Goal: Information Seeking & Learning: Learn about a topic

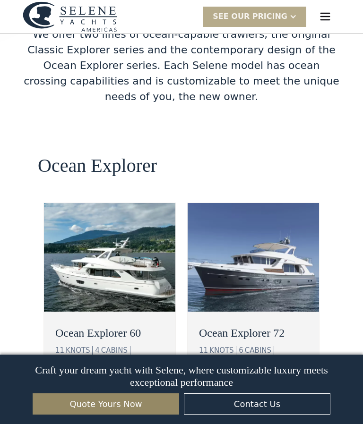
scroll to position [1597, 0]
click at [247, 384] on div "view details" at bounding box center [237, 389] width 53 height 11
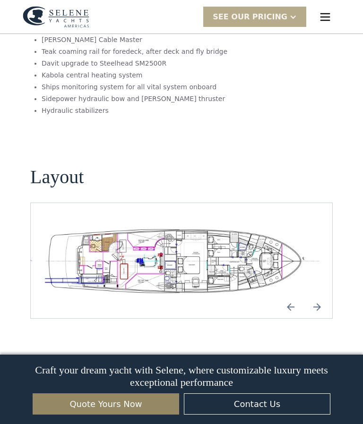
scroll to position [1618, 0]
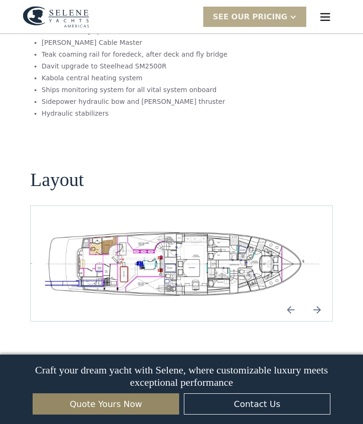
click at [293, 298] on img "Previous slide" at bounding box center [290, 309] width 23 height 23
click at [289, 298] on img "Previous slide" at bounding box center [290, 309] width 23 height 23
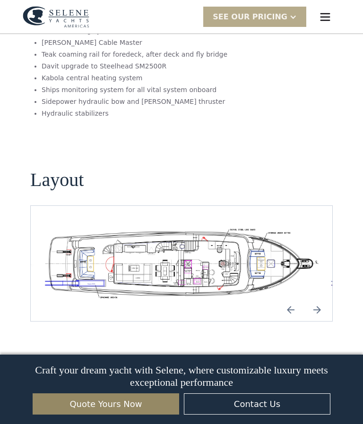
click at [294, 298] on img "Previous slide" at bounding box center [290, 309] width 23 height 23
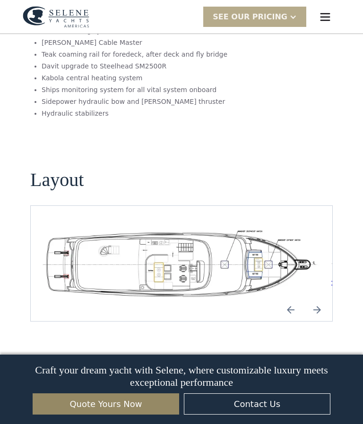
click at [291, 298] on img "Previous slide" at bounding box center [290, 309] width 23 height 23
click at [293, 298] on img "Previous slide" at bounding box center [290, 309] width 23 height 23
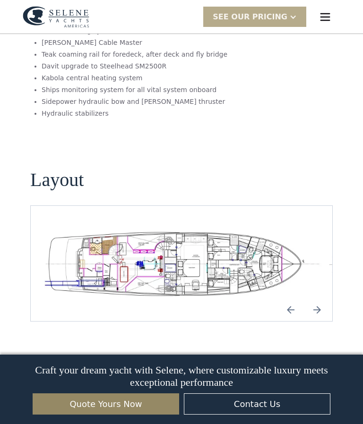
click at [301, 298] on img "Previous slide" at bounding box center [290, 309] width 23 height 23
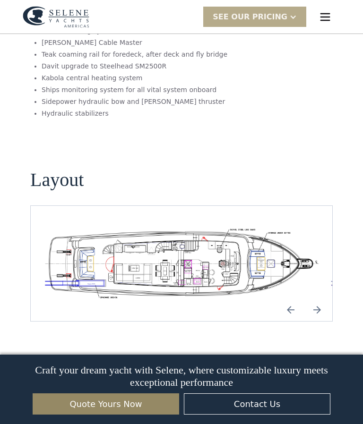
click at [319, 298] on img "Next slide" at bounding box center [316, 309] width 23 height 23
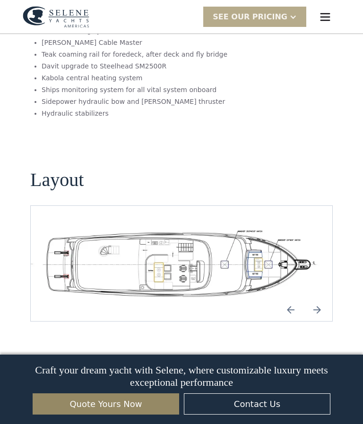
click at [322, 298] on img "Next slide" at bounding box center [316, 309] width 23 height 23
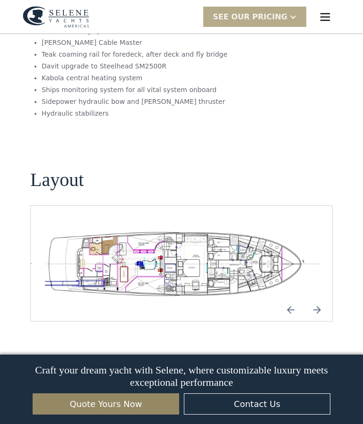
click at [322, 298] on img "Next slide" at bounding box center [316, 309] width 23 height 23
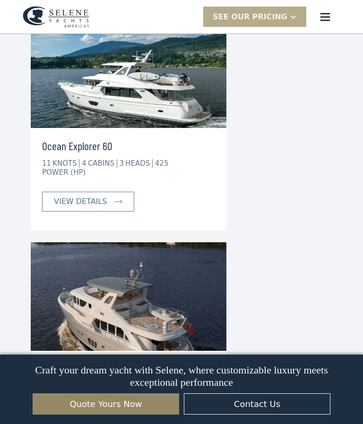
scroll to position [2945, 0]
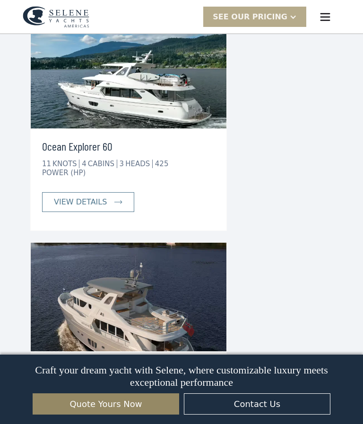
click at [97, 419] on div "view details" at bounding box center [80, 424] width 53 height 11
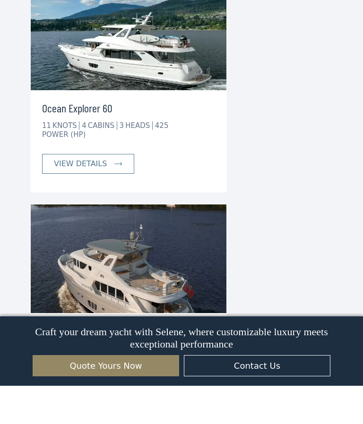
scroll to position [2986, 0]
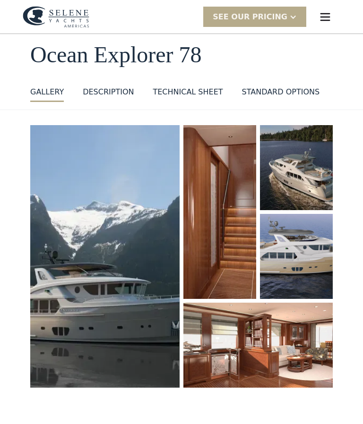
scroll to position [46, 0]
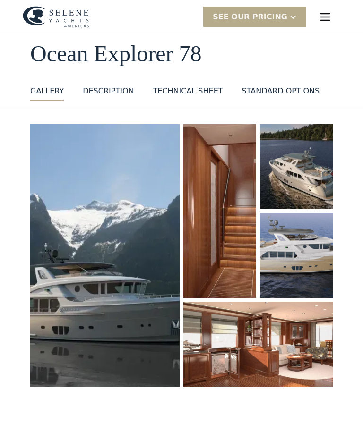
click at [130, 330] on img "open lightbox" at bounding box center [104, 255] width 149 height 263
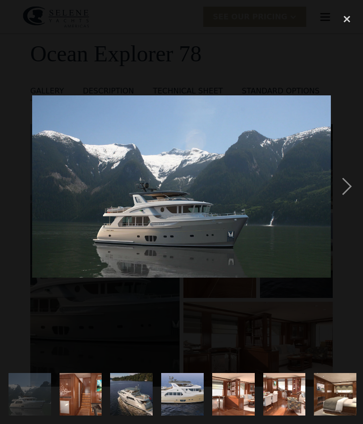
click at [348, 205] on div "next image" at bounding box center [346, 186] width 32 height 356
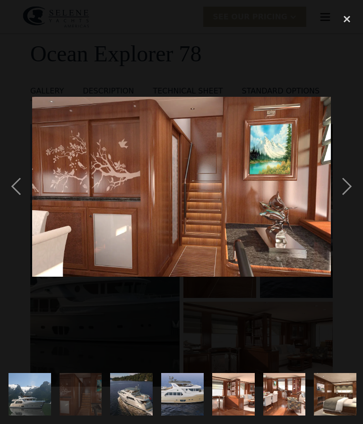
click at [346, 206] on div "next image" at bounding box center [346, 186] width 32 height 356
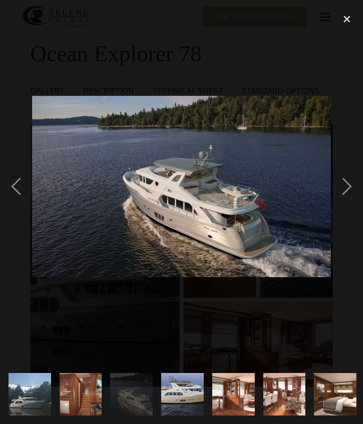
click at [16, 202] on div "previous image" at bounding box center [16, 186] width 32 height 356
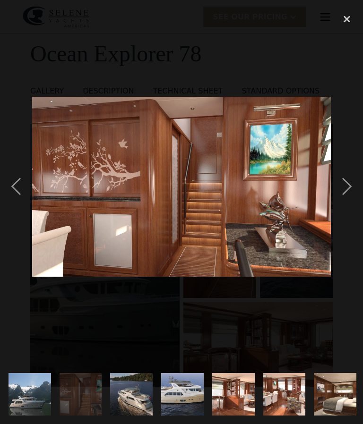
scroll to position [0, 0]
click at [347, 205] on div "next image" at bounding box center [346, 186] width 32 height 356
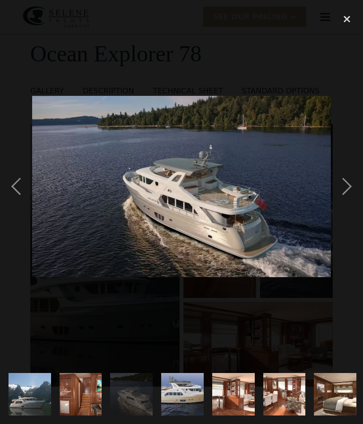
click at [350, 202] on div "next image" at bounding box center [346, 186] width 32 height 356
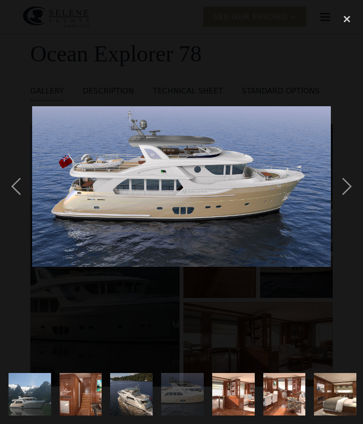
click at [348, 204] on div "next image" at bounding box center [346, 186] width 32 height 356
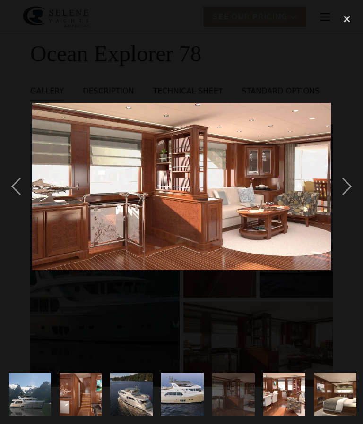
click at [350, 199] on div "next image" at bounding box center [346, 186] width 32 height 356
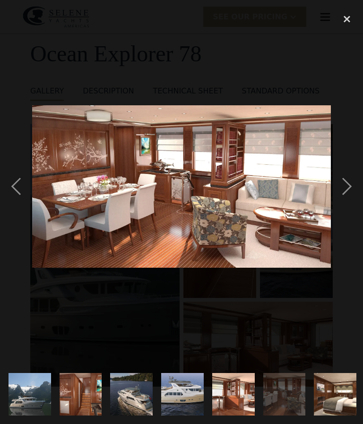
click at [346, 201] on div "next image" at bounding box center [346, 186] width 32 height 356
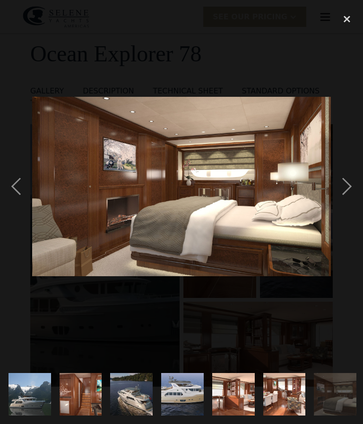
scroll to position [0, 339]
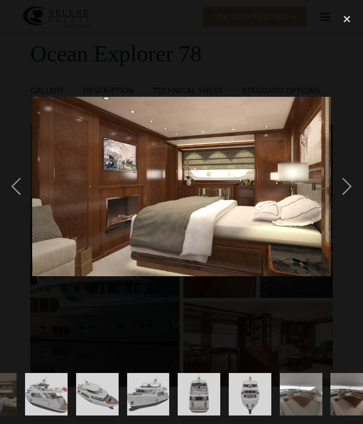
click at [347, 197] on div "next image" at bounding box center [346, 186] width 32 height 356
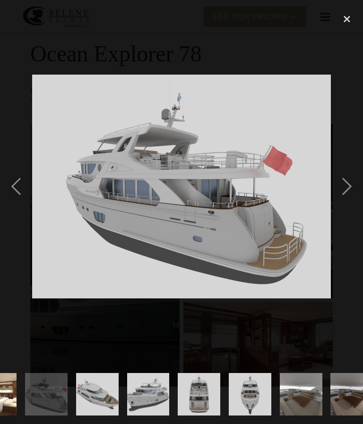
click at [348, 205] on div "next image" at bounding box center [346, 186] width 32 height 356
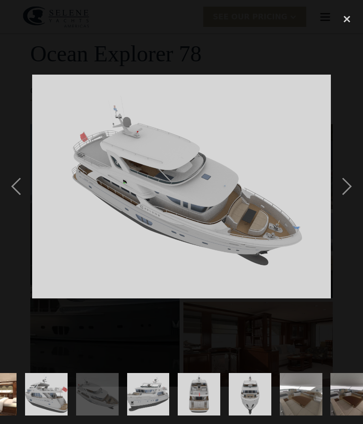
click at [348, 199] on div "next image" at bounding box center [346, 186] width 32 height 356
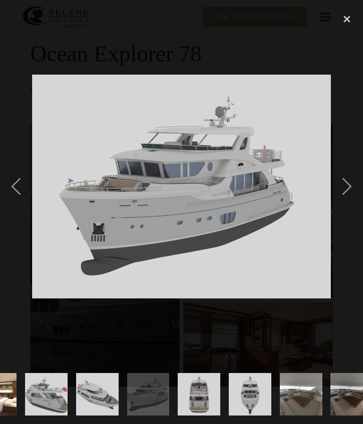
click at [352, 199] on div "next image" at bounding box center [346, 186] width 32 height 356
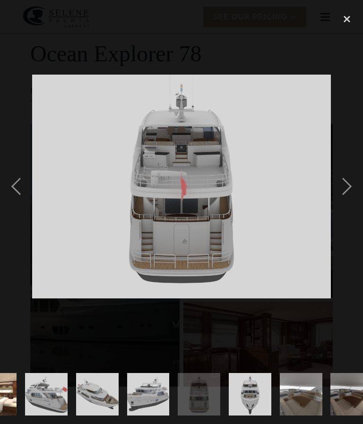
click at [349, 202] on div "next image" at bounding box center [346, 186] width 32 height 356
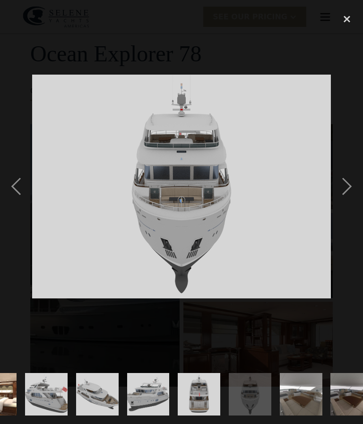
click at [348, 203] on div "next image" at bounding box center [346, 186] width 32 height 356
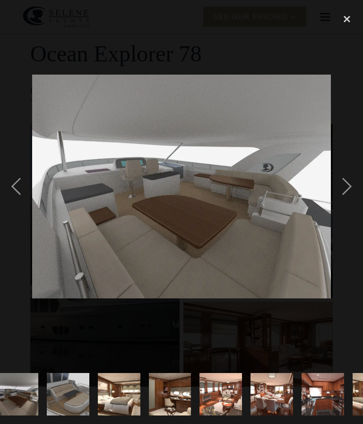
scroll to position [0, 674]
click at [349, 204] on div "next image" at bounding box center [346, 186] width 32 height 356
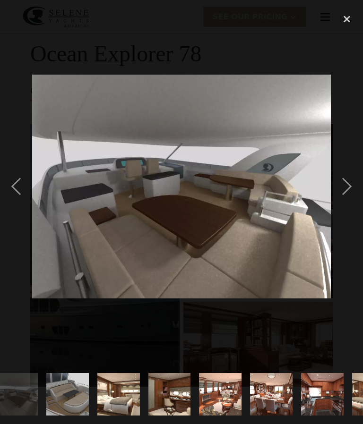
click at [349, 206] on div "next image" at bounding box center [346, 186] width 32 height 356
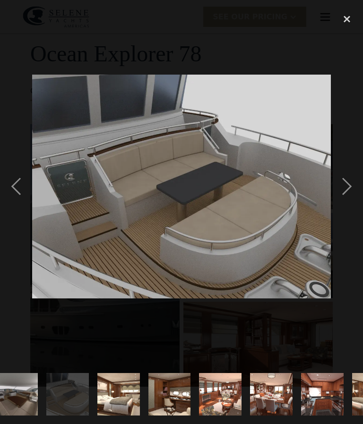
click at [347, 203] on div "next image" at bounding box center [346, 186] width 32 height 356
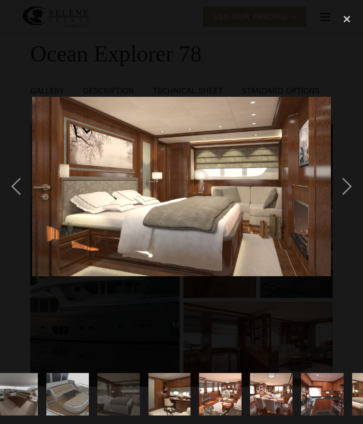
click at [348, 201] on div "next image" at bounding box center [346, 186] width 32 height 356
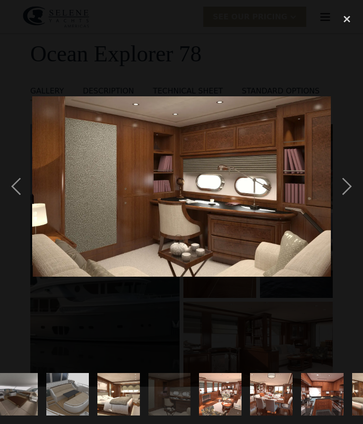
click at [350, 204] on div "next image" at bounding box center [346, 186] width 32 height 356
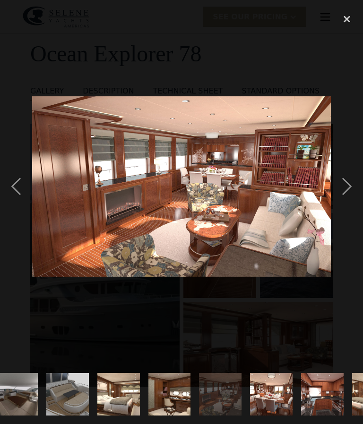
click at [345, 206] on div "next image" at bounding box center [346, 186] width 32 height 356
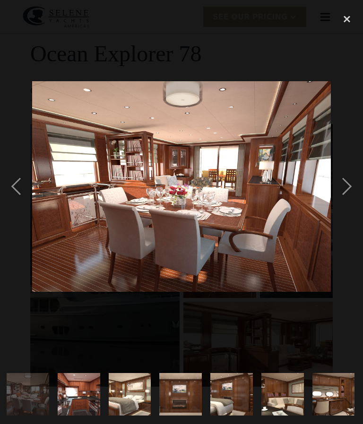
scroll to position [0, 1009]
click at [347, 203] on div "next image" at bounding box center [346, 186] width 32 height 356
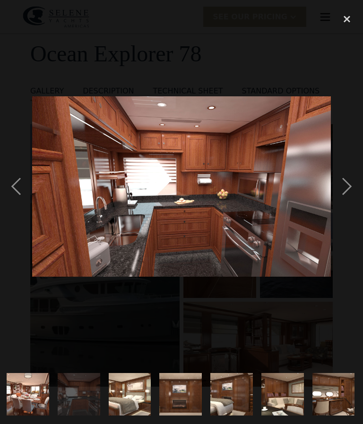
click at [346, 202] on div "next image" at bounding box center [346, 186] width 32 height 356
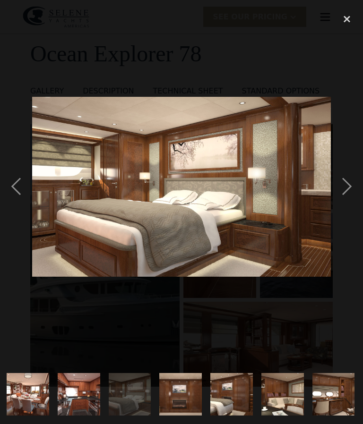
click at [347, 203] on div "next image" at bounding box center [346, 186] width 32 height 356
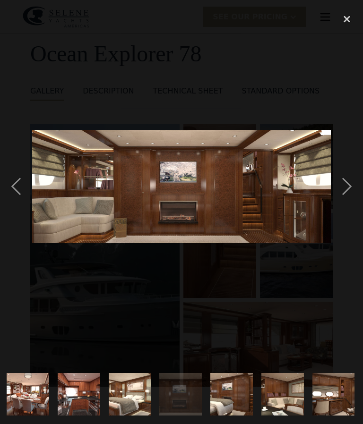
click at [347, 198] on div "next image" at bounding box center [346, 186] width 32 height 356
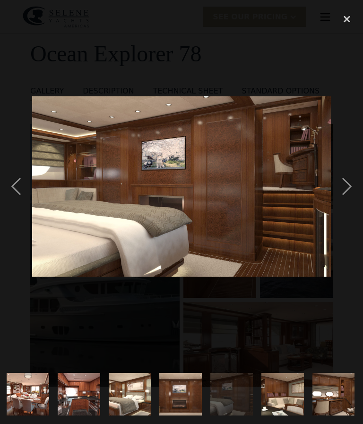
click at [348, 200] on div "next image" at bounding box center [346, 186] width 32 height 356
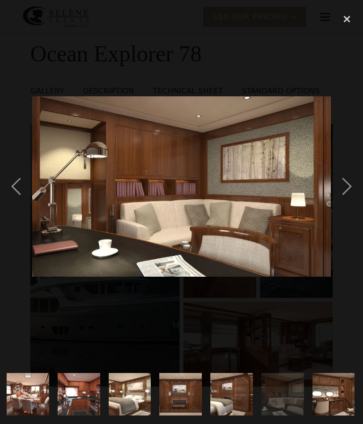
click at [346, 203] on div "next image" at bounding box center [346, 186] width 32 height 356
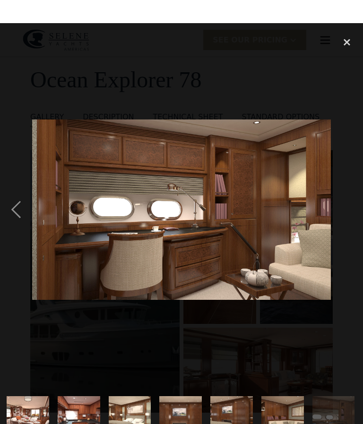
scroll to position [0, 0]
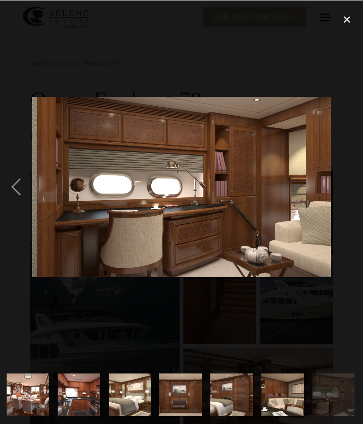
click at [346, 11] on div "close lightbox" at bounding box center [346, 18] width 32 height 21
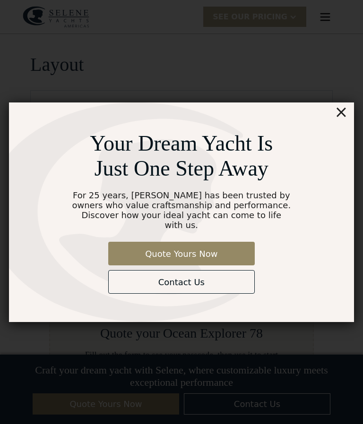
scroll to position [1372, 0]
click at [342, 118] on div "×" at bounding box center [341, 111] width 14 height 19
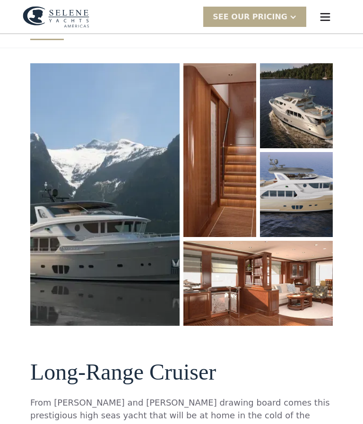
scroll to position [52, 0]
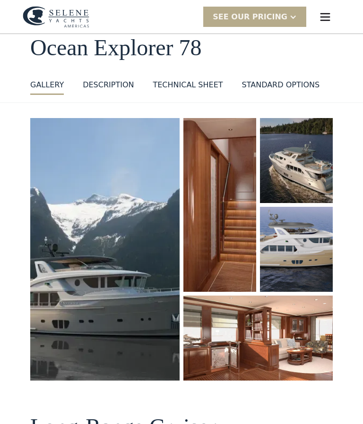
click at [293, 17] on div at bounding box center [293, 17] width 8 height 8
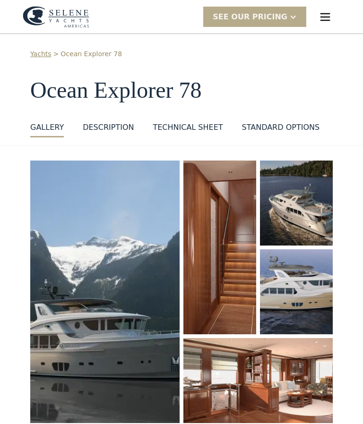
scroll to position [0, 0]
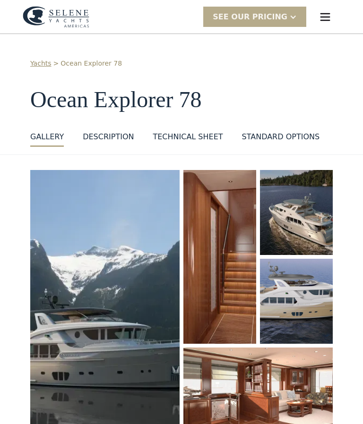
click at [207, 133] on div "Technical sheet" at bounding box center [187, 136] width 70 height 11
click at [204, 135] on div "Technical sheet" at bounding box center [187, 136] width 70 height 11
click at [112, 135] on div "DESCRIPTION" at bounding box center [108, 136] width 51 height 11
click at [338, 136] on div "layout" at bounding box center [352, 136] width 29 height 11
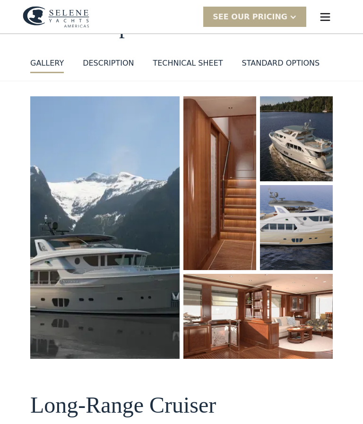
click at [331, 96] on img "open lightbox" at bounding box center [296, 138] width 73 height 85
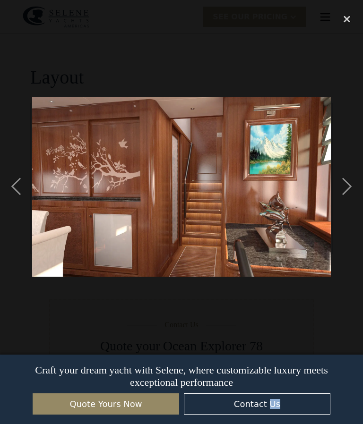
scroll to position [1362, 0]
click at [350, 205] on div "next image" at bounding box center [346, 186] width 32 height 356
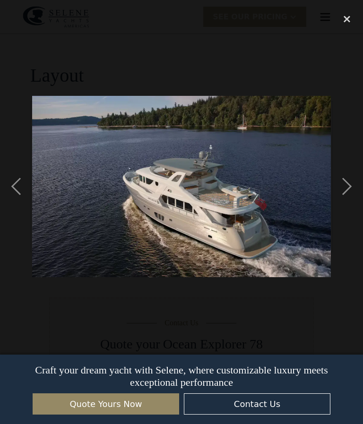
click at [349, 203] on div "next image" at bounding box center [346, 186] width 32 height 356
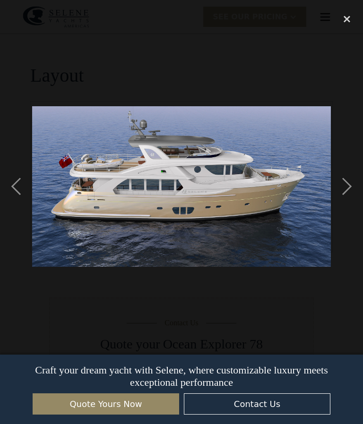
click at [350, 204] on div "next image" at bounding box center [346, 186] width 32 height 356
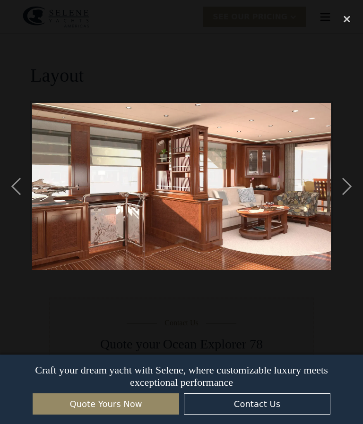
click at [349, 201] on div "next image" at bounding box center [346, 186] width 32 height 356
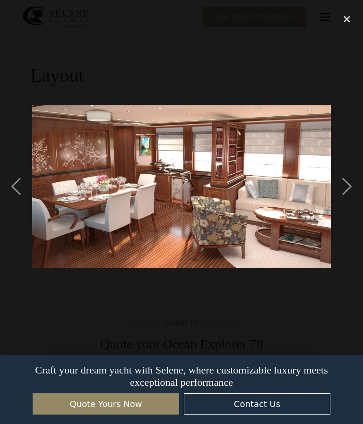
click at [350, 206] on div "next image" at bounding box center [346, 186] width 32 height 356
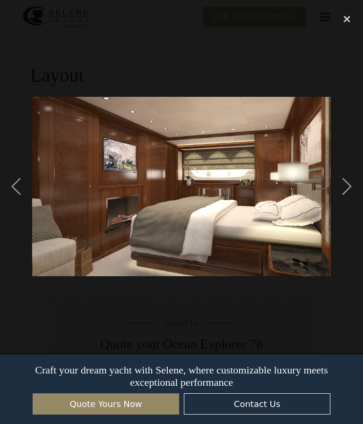
scroll to position [0, 339]
click at [348, 202] on div "next image" at bounding box center [346, 186] width 32 height 356
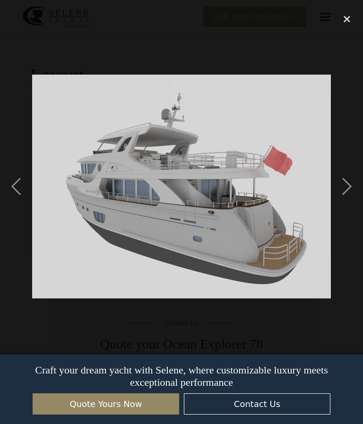
click at [350, 203] on div "next image" at bounding box center [346, 186] width 32 height 356
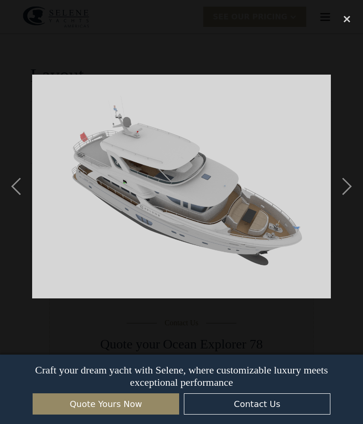
click at [349, 202] on div "next image" at bounding box center [346, 186] width 32 height 356
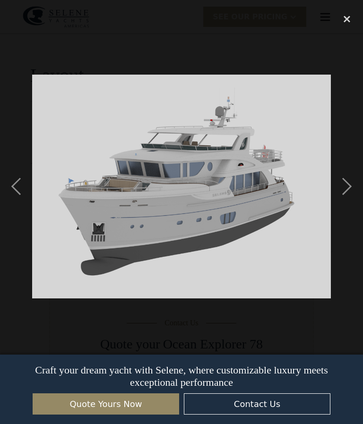
click at [349, 203] on div "next image" at bounding box center [346, 186] width 32 height 356
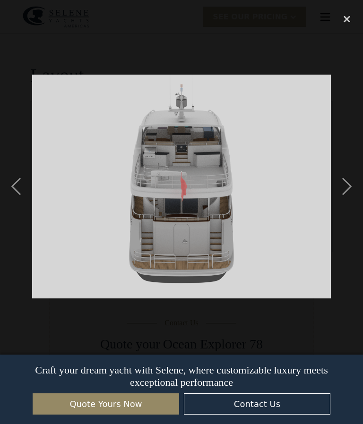
click at [351, 206] on div "next image" at bounding box center [346, 186] width 32 height 356
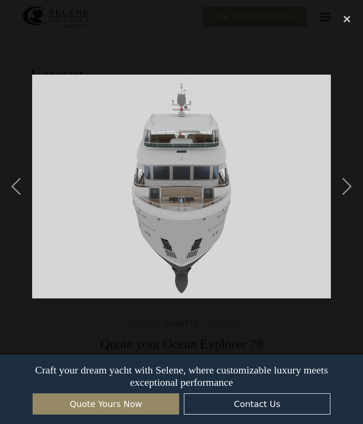
click at [350, 202] on div "next image" at bounding box center [346, 186] width 32 height 356
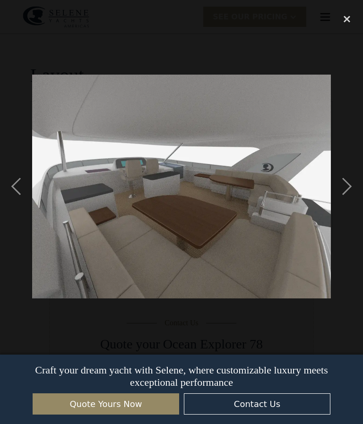
scroll to position [0, 674]
click at [352, 200] on div "next image" at bounding box center [346, 186] width 32 height 356
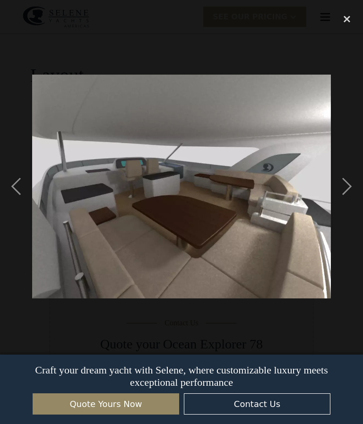
click at [351, 206] on div "next image" at bounding box center [346, 186] width 32 height 356
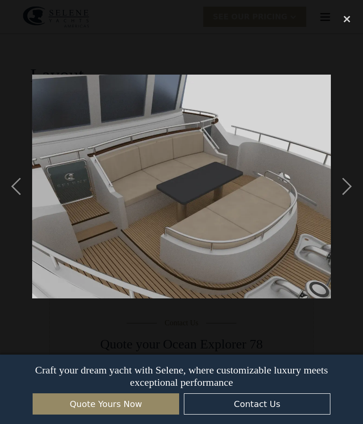
click at [352, 205] on div "next image" at bounding box center [346, 186] width 32 height 356
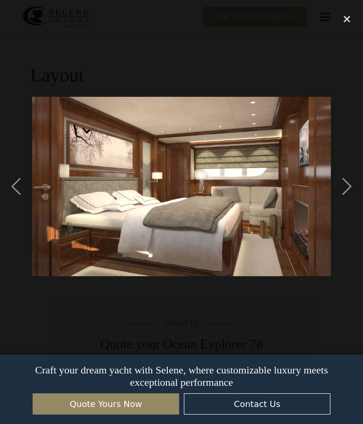
click at [352, 204] on div "next image" at bounding box center [346, 186] width 32 height 356
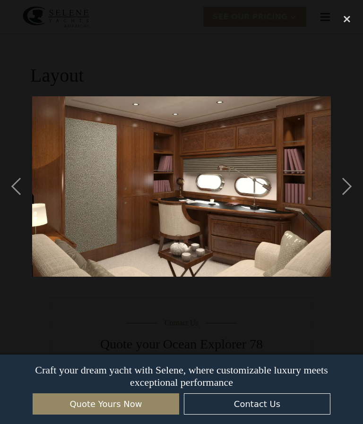
click at [352, 203] on div "next image" at bounding box center [346, 186] width 32 height 356
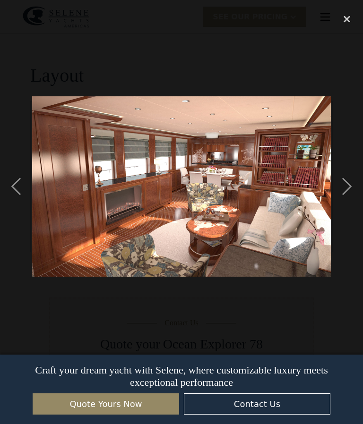
click at [348, 203] on div "next image" at bounding box center [346, 186] width 32 height 356
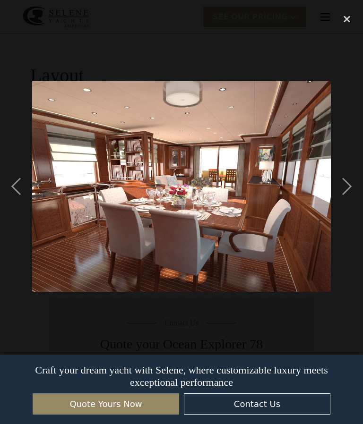
scroll to position [0, 1009]
click at [348, 207] on div "next image" at bounding box center [346, 186] width 32 height 356
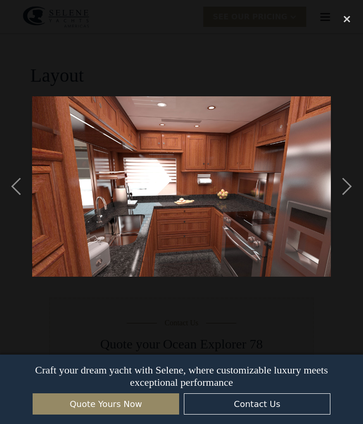
click at [347, 203] on div "next image" at bounding box center [346, 186] width 32 height 356
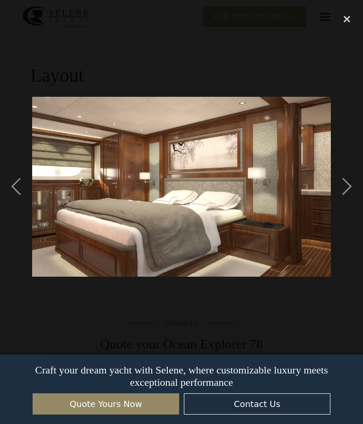
click at [347, 202] on div "next image" at bounding box center [346, 186] width 32 height 356
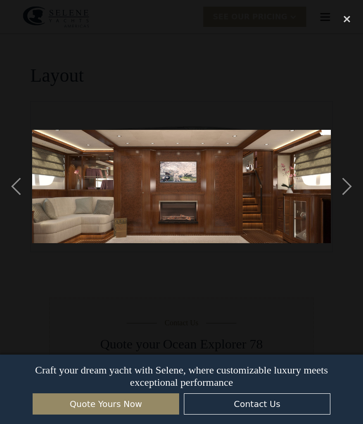
click at [347, 18] on div "close lightbox" at bounding box center [346, 18] width 32 height 21
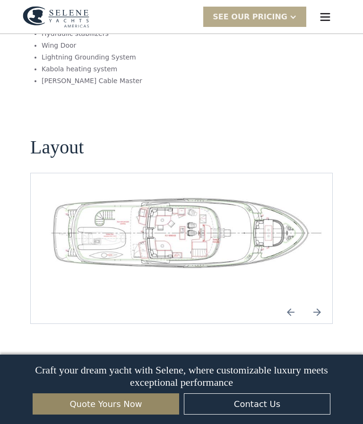
scroll to position [1289, 0]
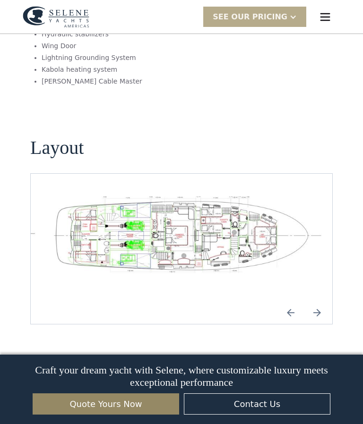
click at [318, 301] on img "Next slide" at bounding box center [316, 312] width 23 height 23
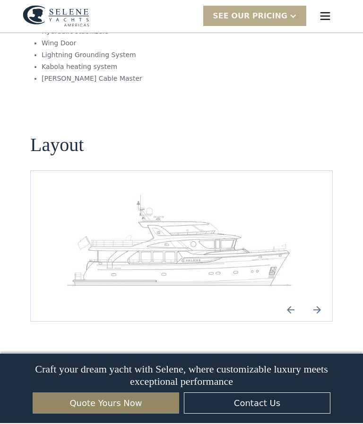
scroll to position [1293, 0]
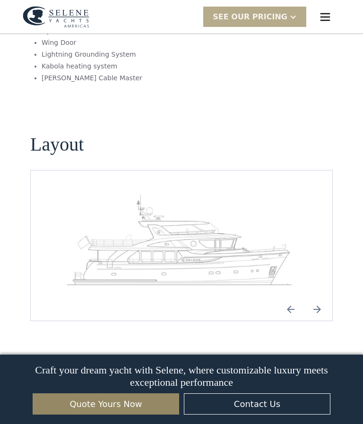
click at [321, 298] on img "Next slide" at bounding box center [316, 309] width 23 height 23
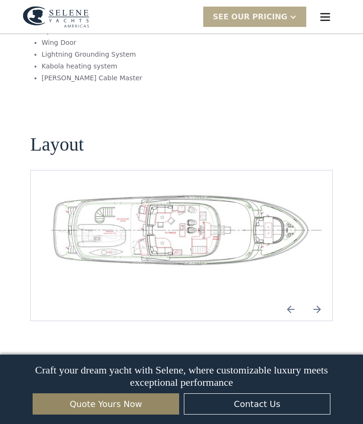
click at [287, 298] on img "Previous slide" at bounding box center [290, 309] width 23 height 23
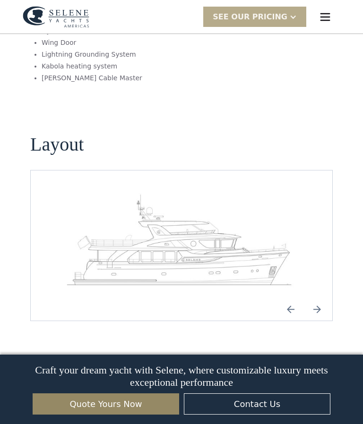
click at [286, 298] on img "Previous slide" at bounding box center [290, 309] width 23 height 23
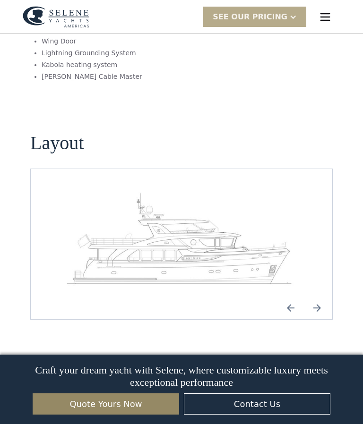
scroll to position [1295, 0]
click at [294, 296] on img "Previous slide" at bounding box center [290, 307] width 23 height 23
click at [293, 296] on img "Previous slide" at bounding box center [290, 307] width 23 height 23
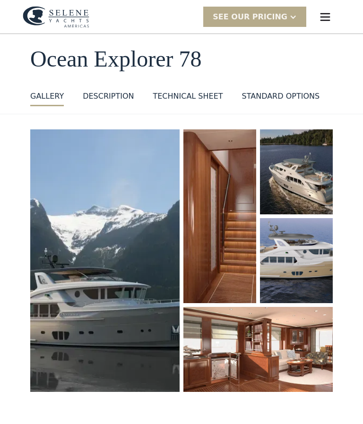
scroll to position [0, 0]
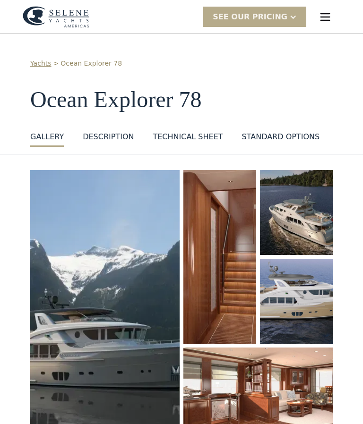
click at [329, 10] on img "menu" at bounding box center [324, 16] width 13 height 13
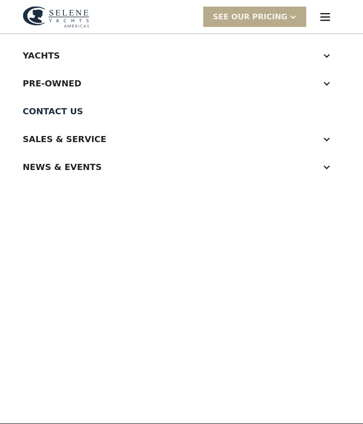
click at [327, 80] on div at bounding box center [326, 83] width 8 height 8
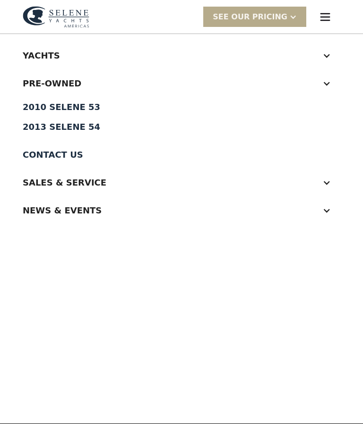
click at [328, 83] on div at bounding box center [326, 83] width 8 height 8
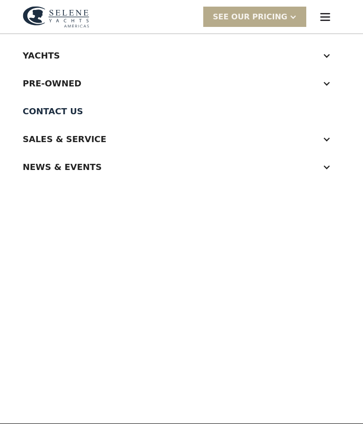
click at [324, 136] on div at bounding box center [326, 139] width 8 height 8
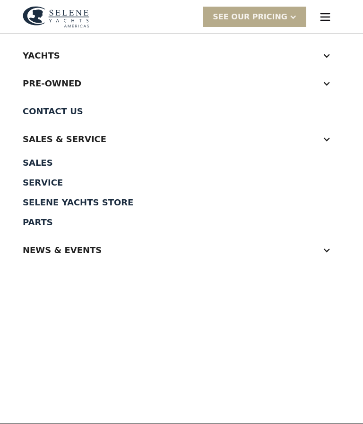
click at [43, 167] on div "Sales" at bounding box center [181, 163] width 317 height 8
